Goal: Task Accomplishment & Management: Manage account settings

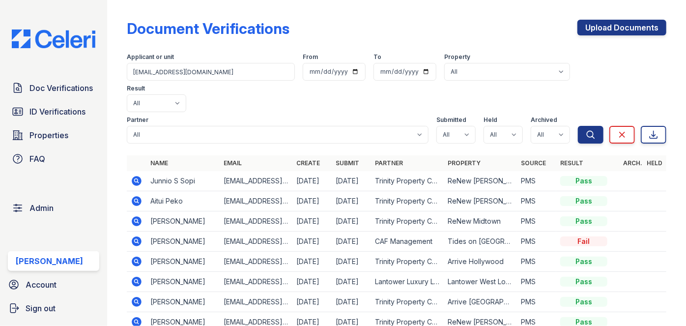
scroll to position [0, 6]
type input "[EMAIL_ADDRESS][DOMAIN_NAME]"
click at [578, 126] on button "Search" at bounding box center [591, 135] width 26 height 18
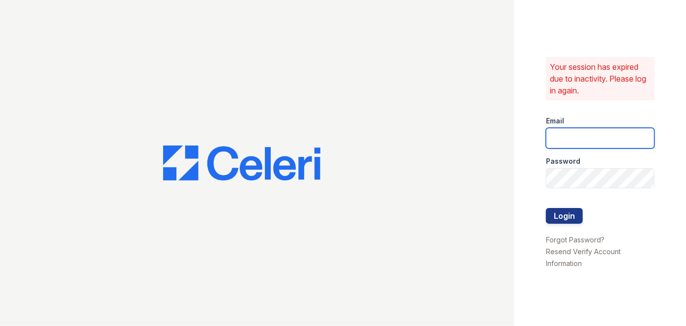
type input "[EMAIL_ADDRESS][PERSON_NAME][DOMAIN_NAME]"
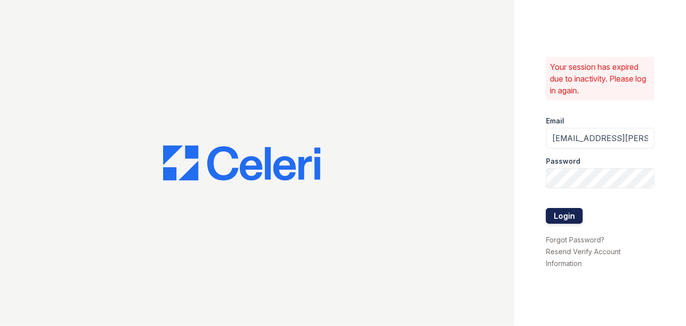
click at [566, 210] on button "Login" at bounding box center [564, 216] width 37 height 16
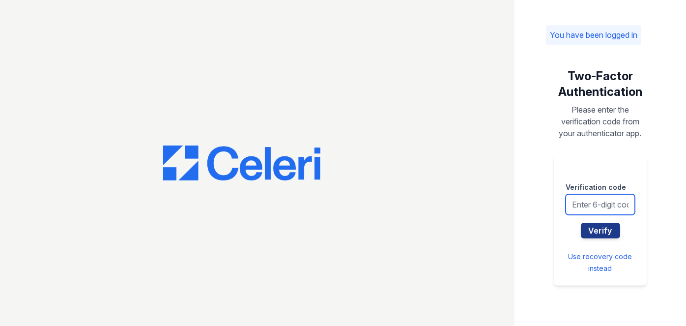
click at [569, 206] on input "text" at bounding box center [599, 204] width 69 height 21
type input "119656"
click at [581, 223] on button "Verify" at bounding box center [600, 231] width 39 height 16
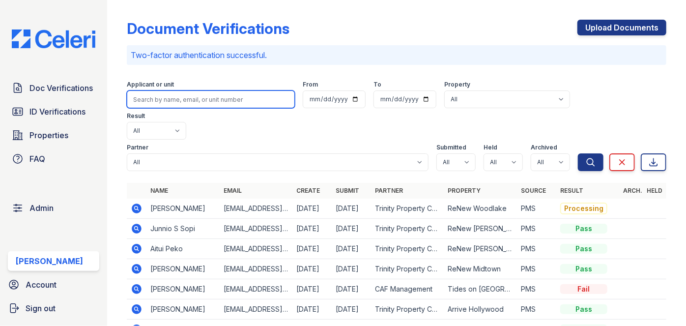
click at [148, 99] on input "search" at bounding box center [211, 99] width 168 height 18
paste input "j.pennington4325@gmail.com"
type input "j.pennington4325@gmail.com"
click at [578, 153] on button "Search" at bounding box center [591, 162] width 26 height 18
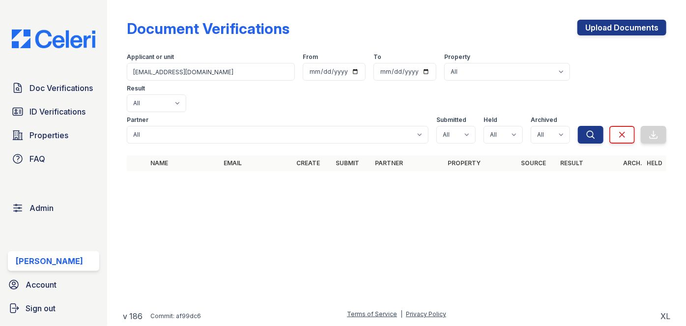
click at [72, 16] on div "Doc Verifications ID Verifications Properties FAQ Admin Darija Dedic Account Si…" at bounding box center [53, 163] width 107 height 326
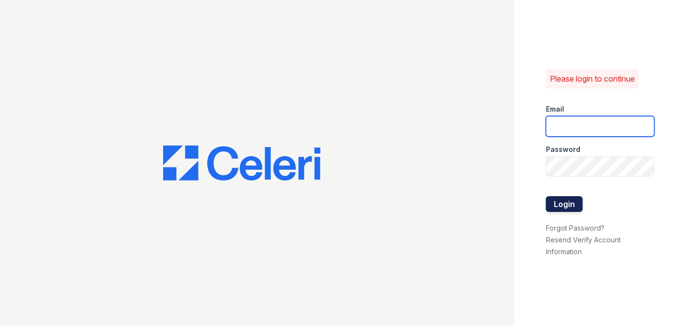
type input "[EMAIL_ADDRESS][PERSON_NAME][DOMAIN_NAME]"
click at [571, 207] on button "Login" at bounding box center [564, 204] width 37 height 16
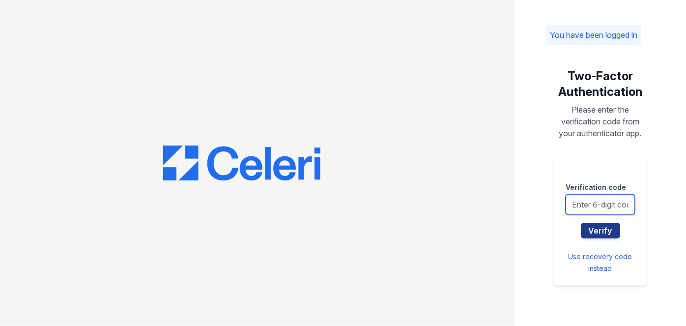
click at [577, 205] on input "text" at bounding box center [599, 204] width 69 height 21
type input "512109"
click at [581, 223] on button "Verify" at bounding box center [600, 231] width 39 height 16
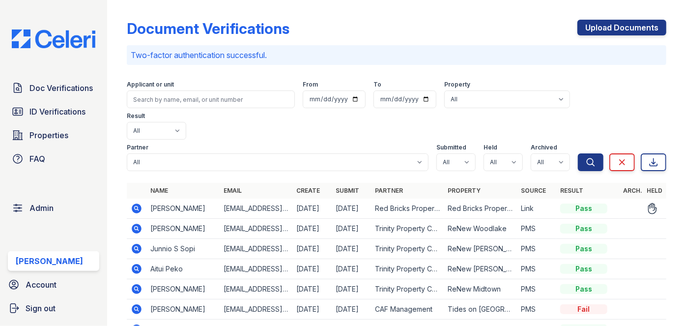
click at [138, 202] on icon at bounding box center [137, 208] width 12 height 12
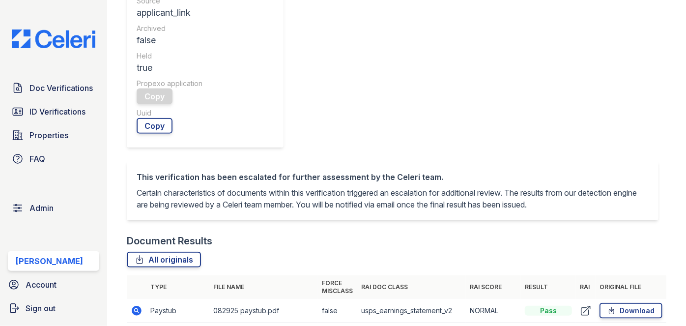
scroll to position [402, 0]
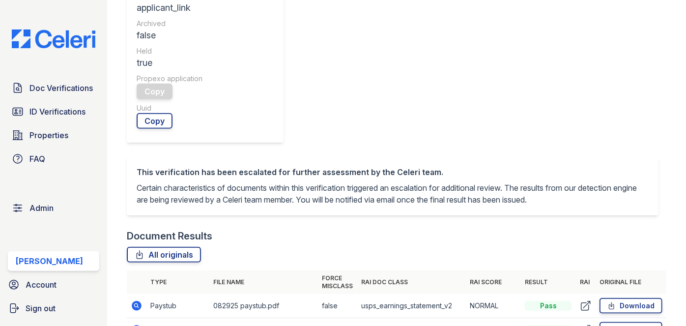
click at [160, 294] on td "Paystub" at bounding box center [177, 306] width 63 height 24
drag, startPoint x: 135, startPoint y: 164, endPoint x: 122, endPoint y: 163, distance: 12.4
click at [120, 165] on main "Document Verification 197657 All document verifications This verification is he…" at bounding box center [396, 163] width 579 height 326
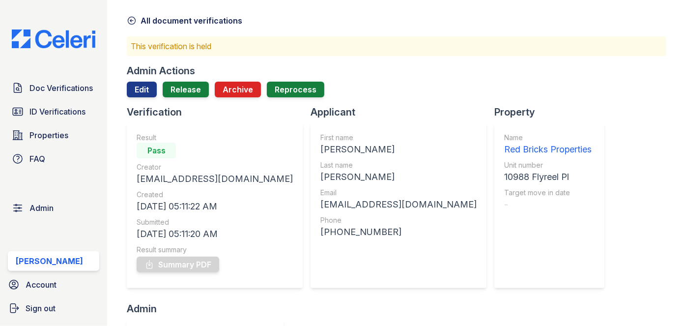
scroll to position [0, 0]
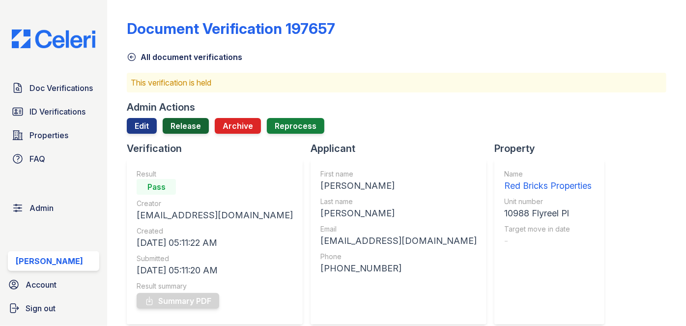
click at [181, 122] on link "Release" at bounding box center [186, 126] width 46 height 16
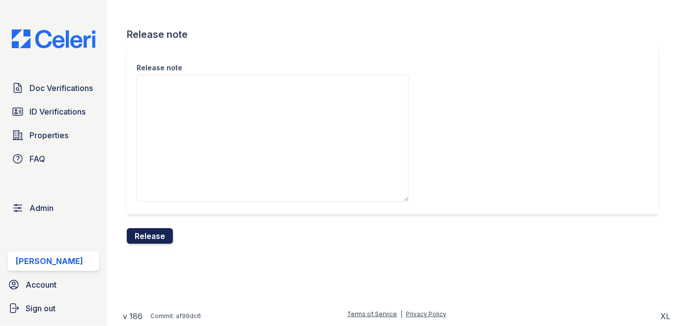
drag, startPoint x: 153, startPoint y: 231, endPoint x: 370, endPoint y: 54, distance: 279.7
click at [153, 231] on button "Release" at bounding box center [150, 236] width 46 height 16
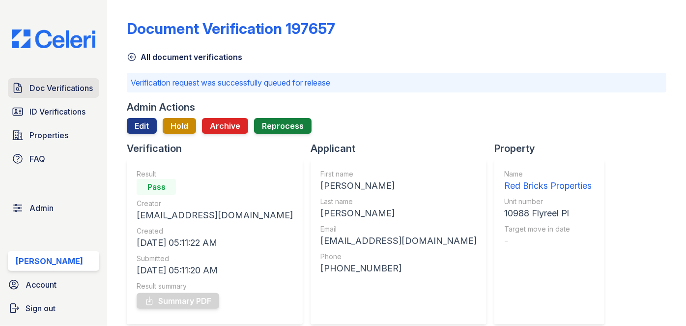
click at [17, 83] on icon at bounding box center [18, 88] width 12 height 12
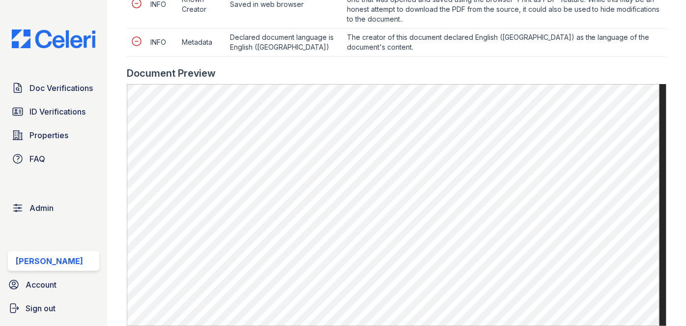
scroll to position [580, 0]
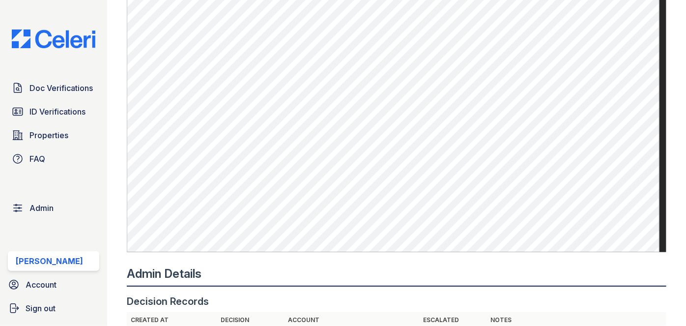
scroll to position [714, 0]
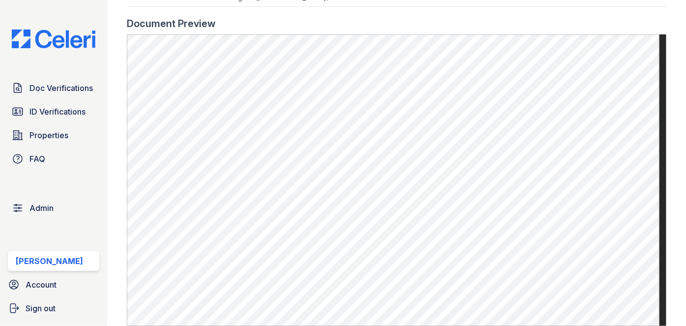
scroll to position [625, 0]
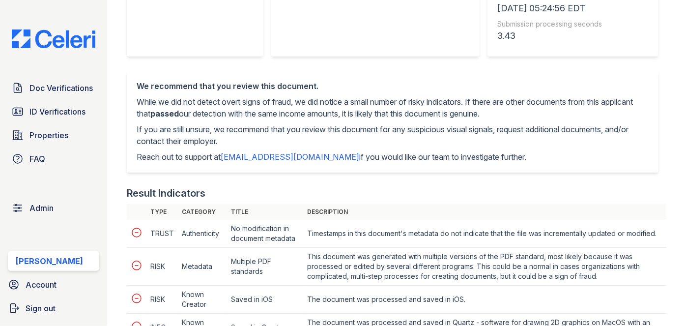
scroll to position [44, 0]
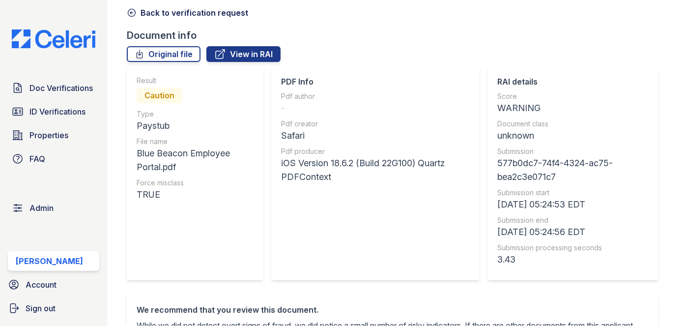
click at [131, 9] on icon at bounding box center [132, 13] width 10 height 10
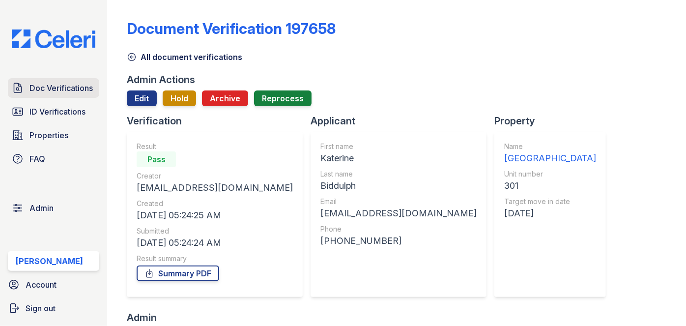
click at [61, 82] on span "Doc Verifications" at bounding box center [60, 88] width 63 height 12
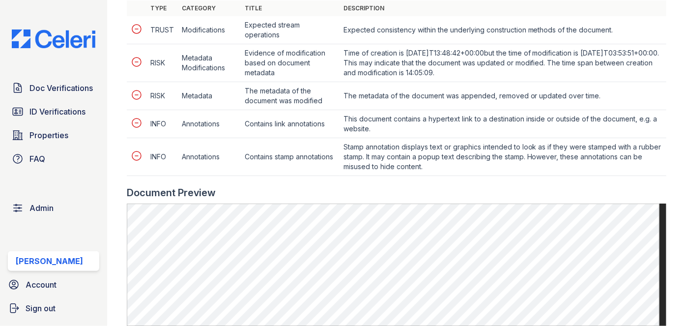
scroll to position [491, 0]
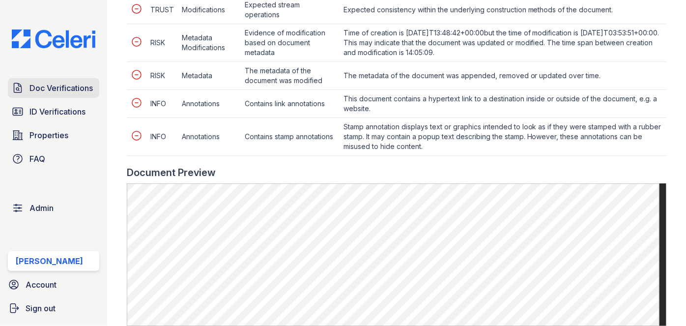
click at [82, 82] on span "Doc Verifications" at bounding box center [60, 88] width 63 height 12
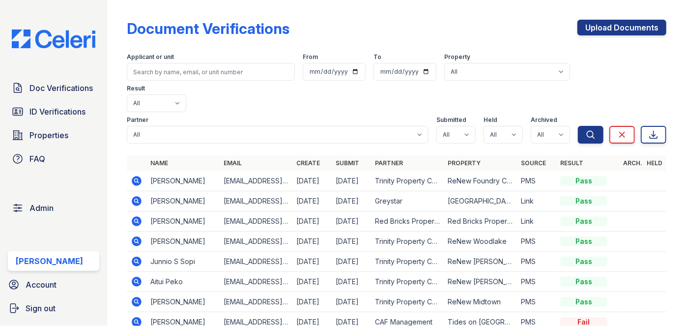
click at [139, 176] on icon at bounding box center [137, 181] width 10 height 10
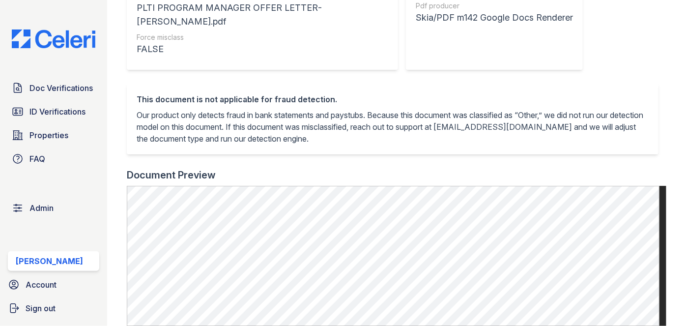
scroll to position [178, 0]
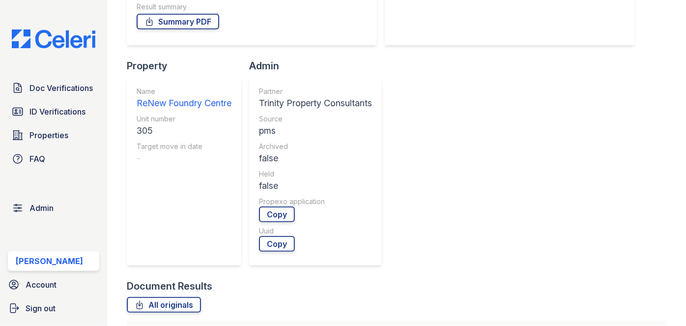
scroll to position [312, 0]
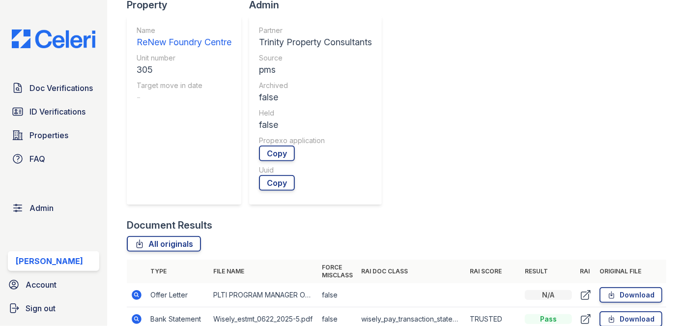
click at [133, 313] on icon at bounding box center [137, 319] width 12 height 12
click at [133, 314] on icon at bounding box center [137, 319] width 10 height 10
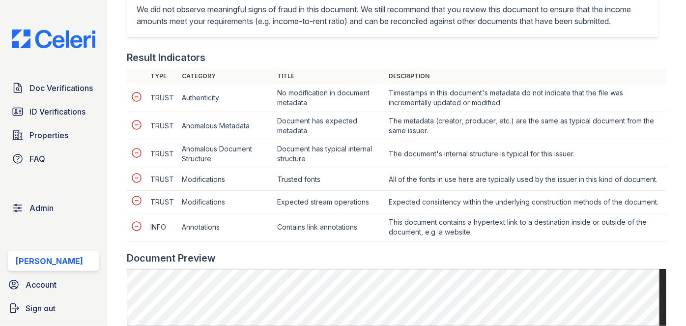
scroll to position [223, 0]
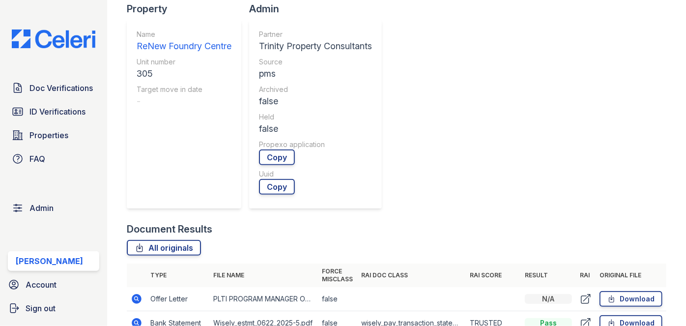
scroll to position [357, 0]
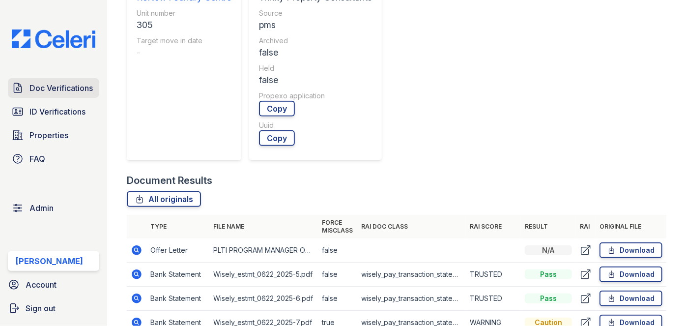
click at [80, 89] on span "Doc Verifications" at bounding box center [60, 88] width 63 height 12
